Goal: Task Accomplishment & Management: Use online tool/utility

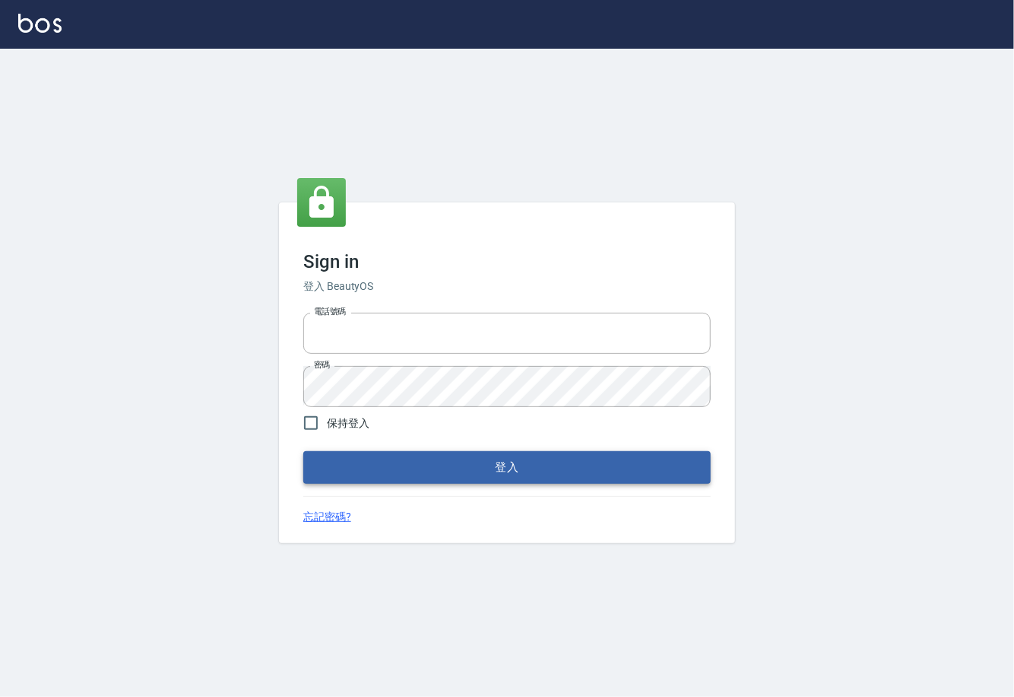
type input "0225929166"
click at [457, 478] on button "登入" at bounding box center [507, 467] width 408 height 32
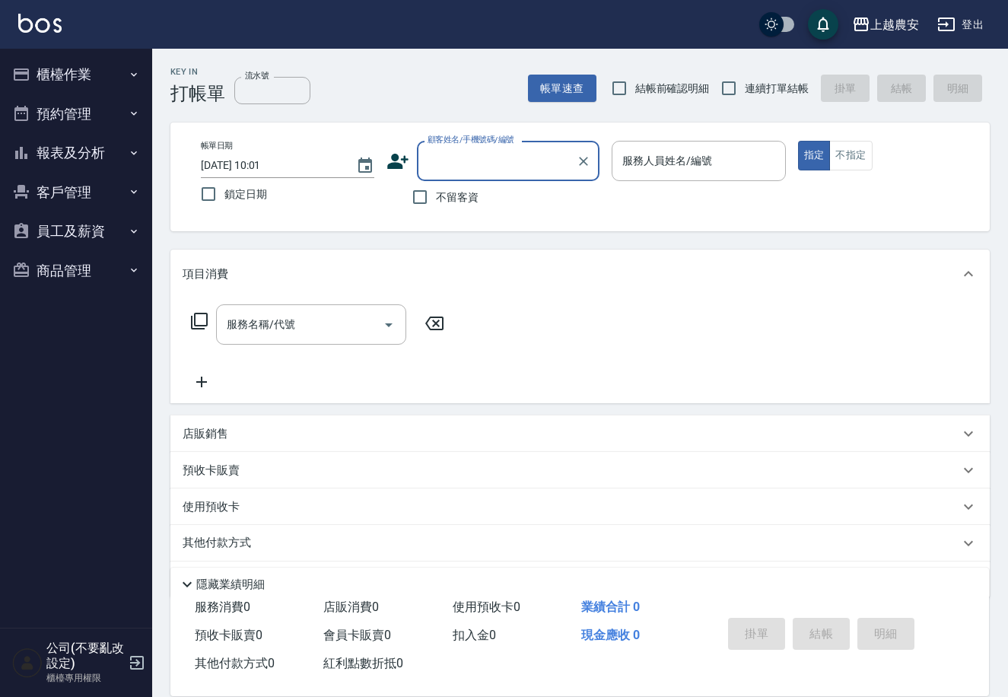
click at [83, 66] on button "櫃檯作業" at bounding box center [76, 75] width 140 height 40
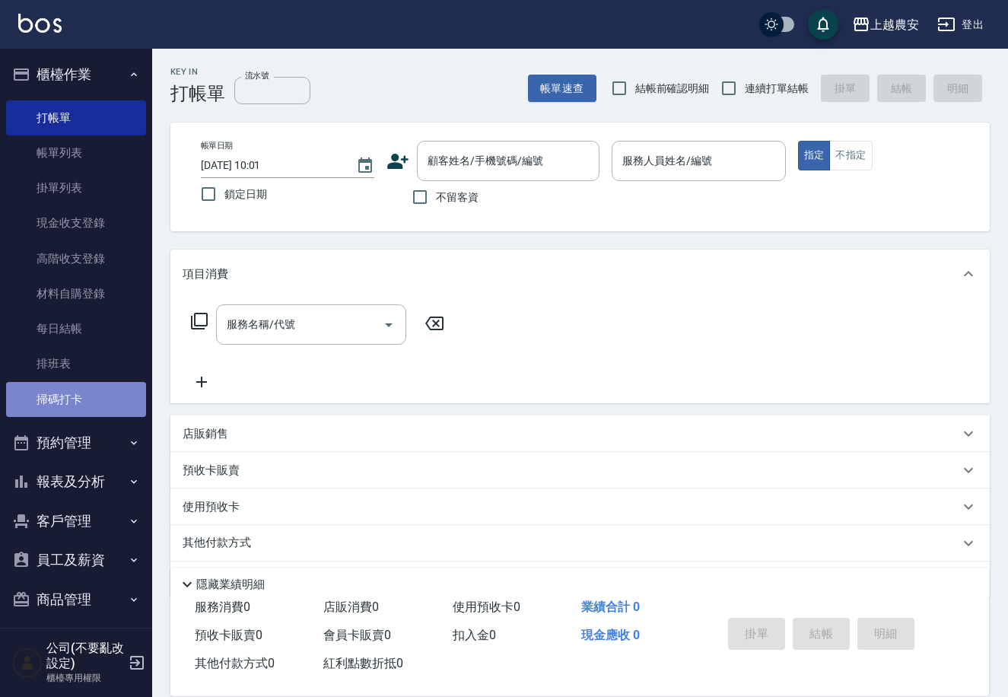
click at [87, 404] on link "掃碼打卡" at bounding box center [76, 399] width 140 height 35
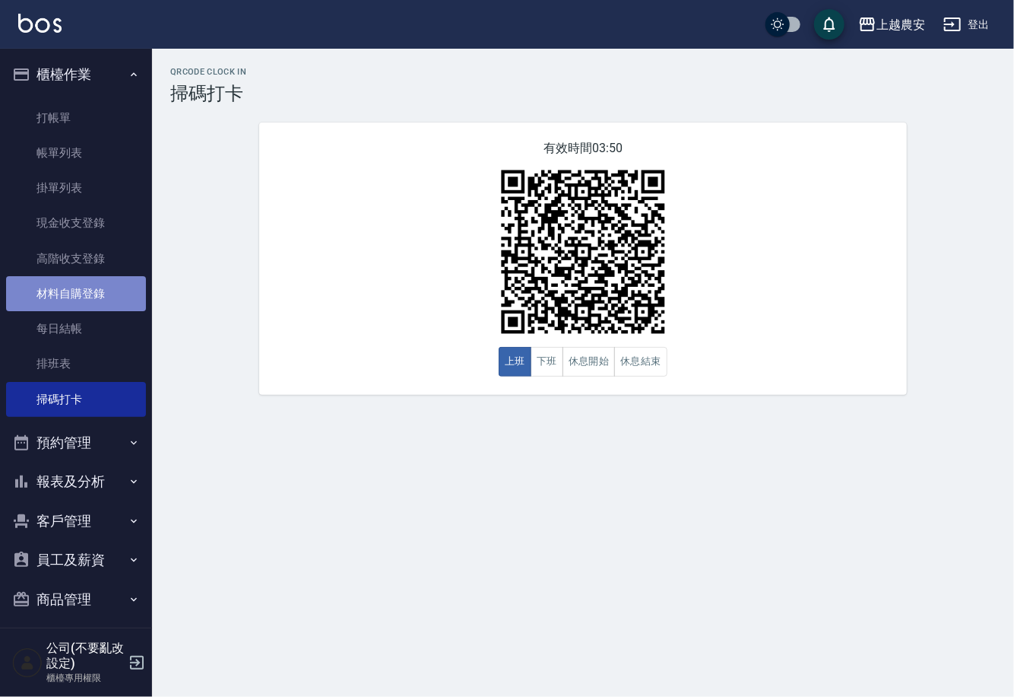
click at [87, 284] on link "材料自購登錄" at bounding box center [76, 293] width 140 height 35
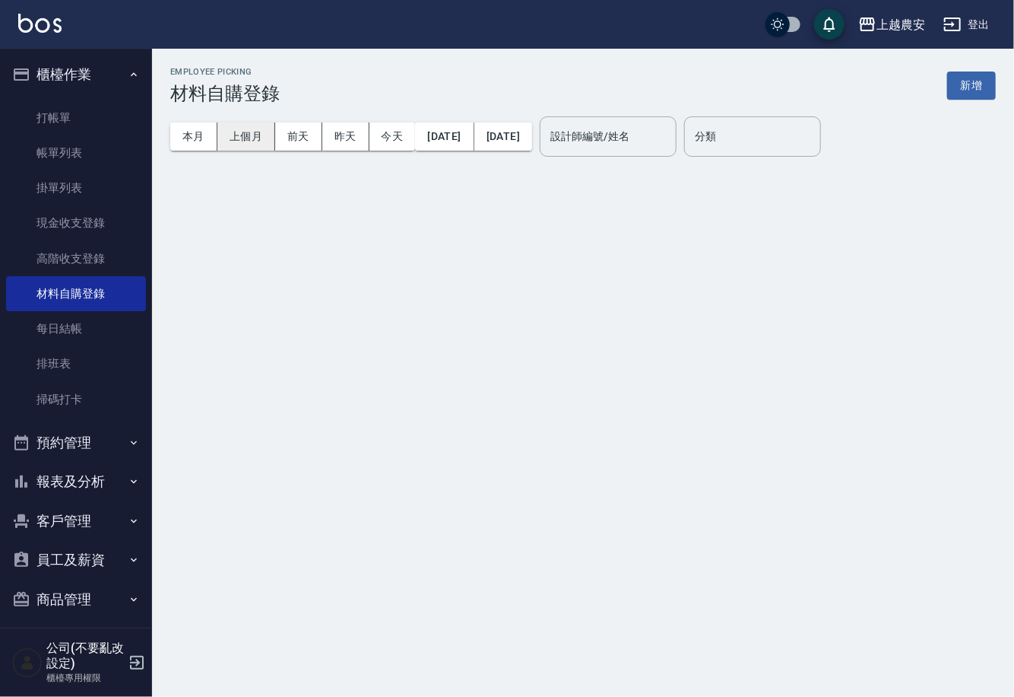
click at [256, 144] on button "上個月" at bounding box center [246, 136] width 58 height 28
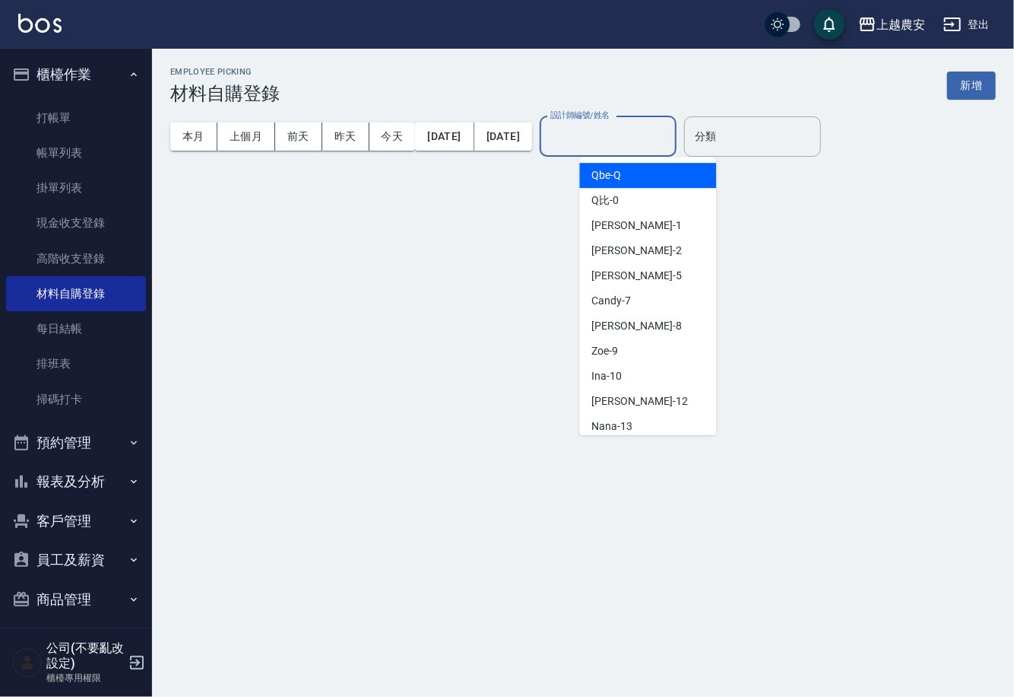
click at [670, 142] on input "設計師編號/姓名" at bounding box center [608, 136] width 123 height 27
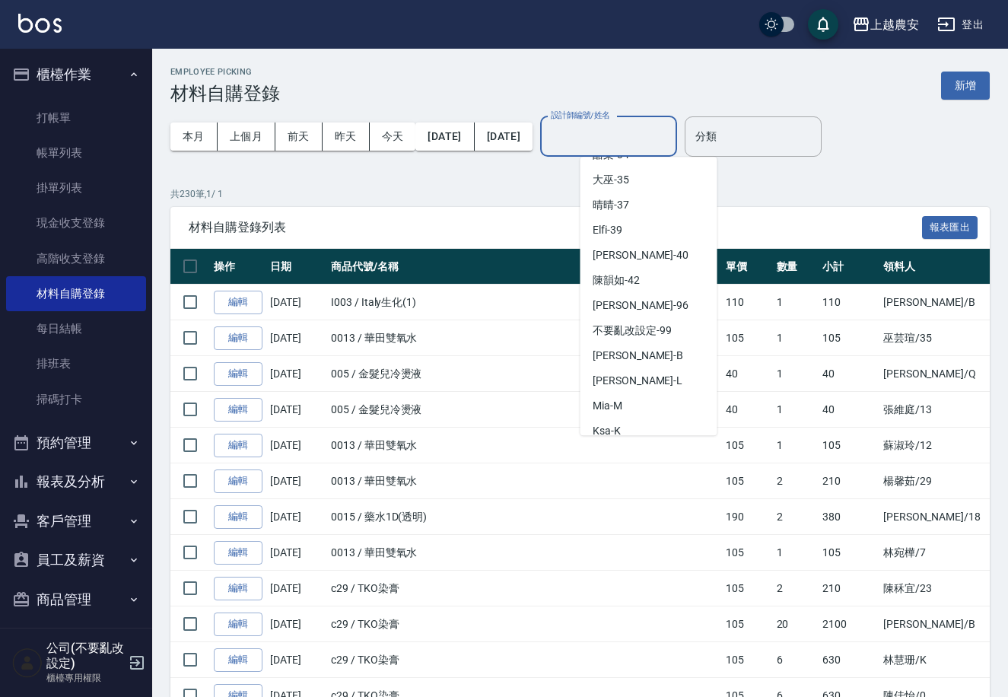
scroll to position [661, 0]
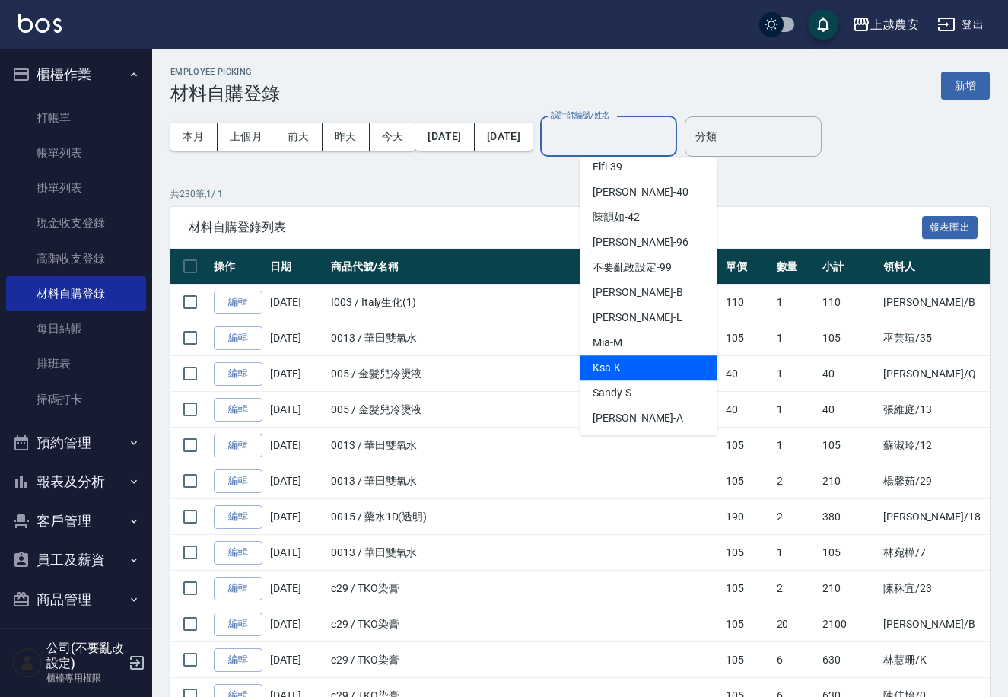
click at [652, 361] on div "Ksa -K" at bounding box center [648, 367] width 137 height 25
type input "Ksa-K"
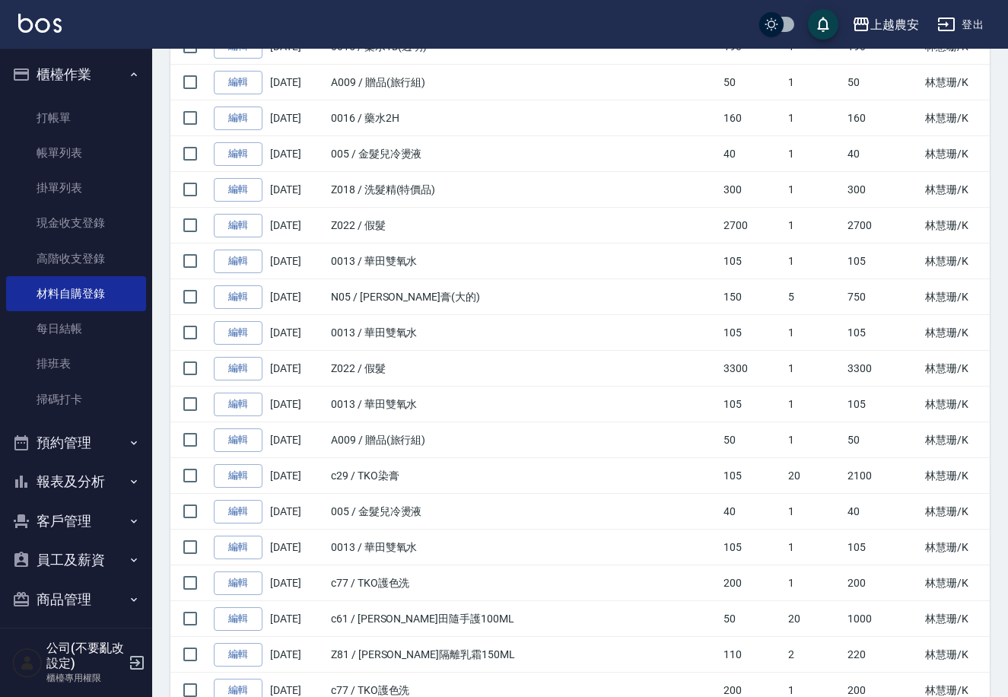
scroll to position [501, 0]
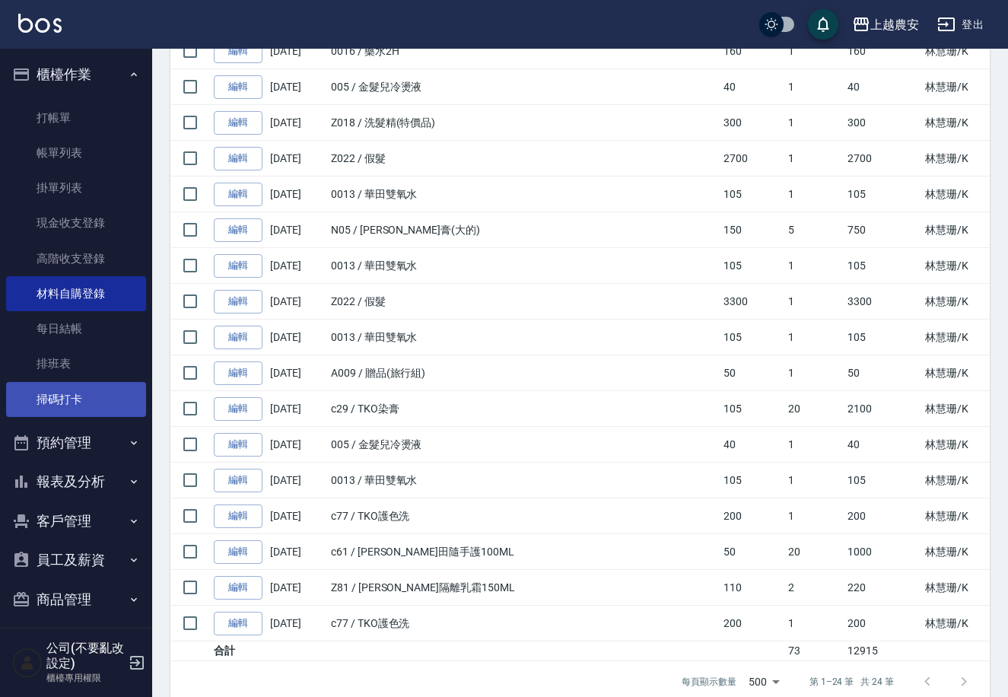
click at [20, 405] on link "掃碼打卡" at bounding box center [76, 399] width 140 height 35
